Goal: Task Accomplishment & Management: Manage account settings

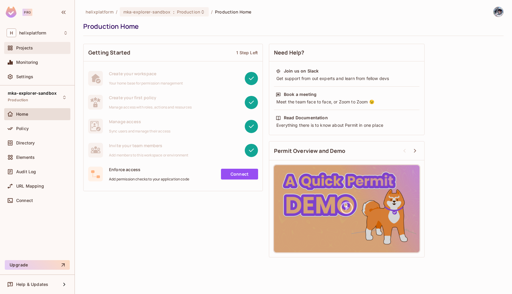
click at [42, 51] on div "Projects" at bounding box center [37, 47] width 61 height 7
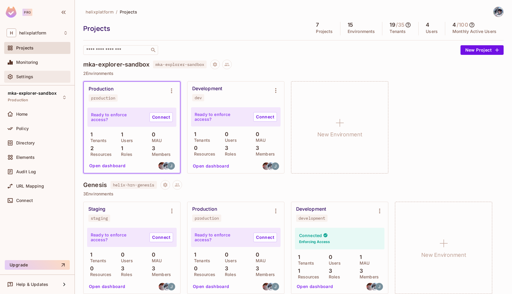
click at [33, 72] on div "Settings" at bounding box center [37, 77] width 66 height 12
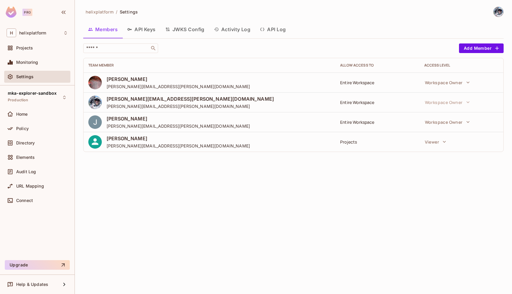
click at [141, 28] on button "API Keys" at bounding box center [141, 29] width 38 height 15
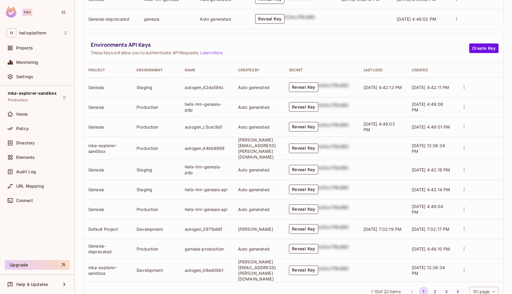
scroll to position [185, 0]
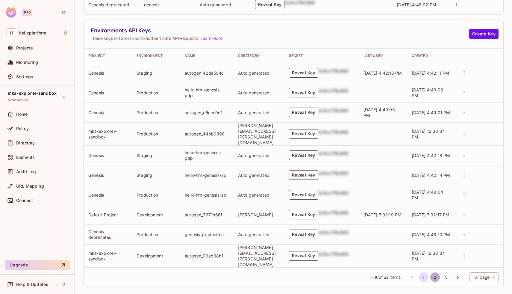
click at [435, 272] on button "2" at bounding box center [435, 277] width 10 height 10
